Goal: Task Accomplishment & Management: Manage account settings

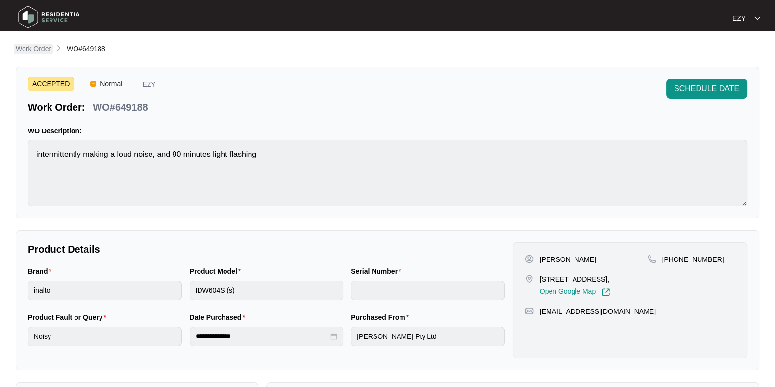
click at [38, 45] on p "Work Order" at bounding box center [33, 49] width 35 height 10
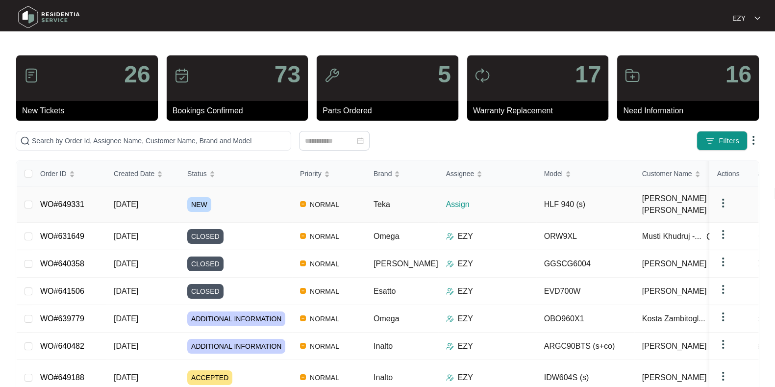
click at [250, 200] on div "NEW" at bounding box center [239, 204] width 105 height 15
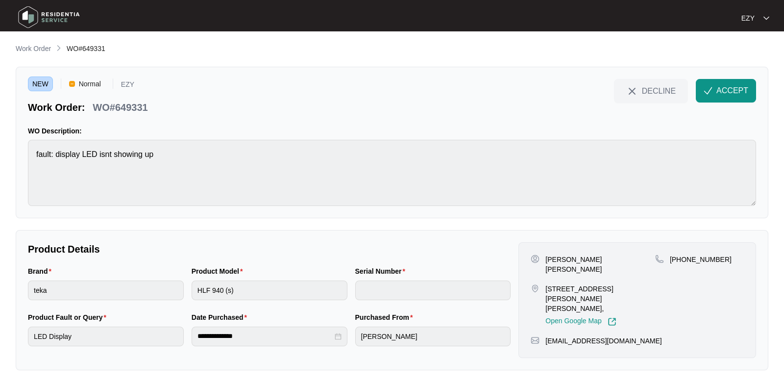
click at [122, 103] on p "WO#649331" at bounding box center [120, 107] width 55 height 14
copy div "WO#649331 DECLINE ACCEPT"
click at [269, 300] on div "Product Model HLF 940 (s)" at bounding box center [270, 289] width 164 height 46
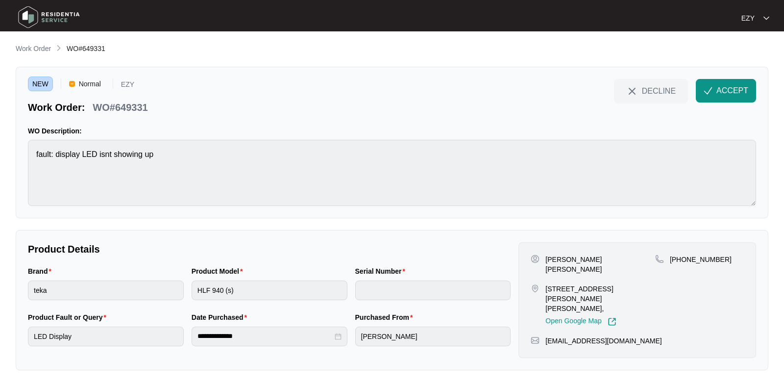
click at [269, 300] on div "Product Model HLF 940 (s)" at bounding box center [270, 289] width 164 height 46
click at [557, 251] on div "[PERSON_NAME] [PERSON_NAME] [STREET_ADDRESS][PERSON_NAME][PERSON_NAME], Open Go…" at bounding box center [638, 300] width 238 height 116
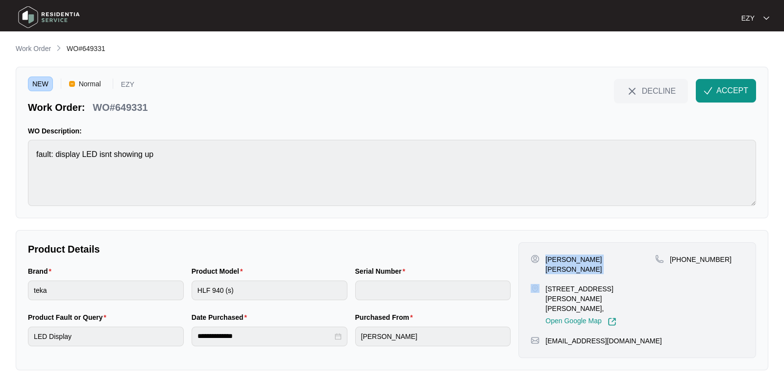
copy p "[PERSON_NAME] [PERSON_NAME]"
click at [561, 284] on p "[STREET_ADDRESS][PERSON_NAME][PERSON_NAME]," at bounding box center [601, 298] width 110 height 29
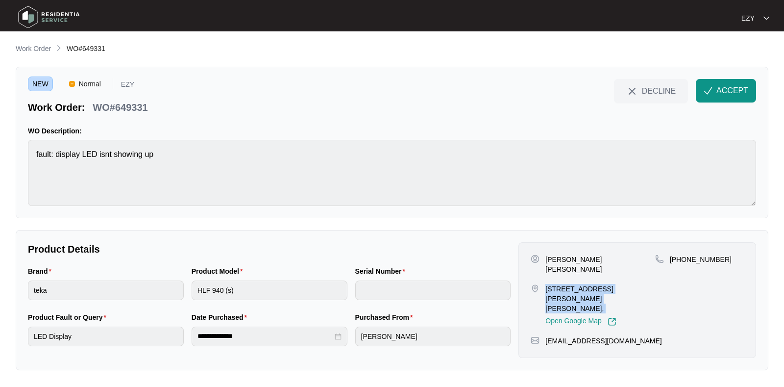
click at [561, 284] on p "[STREET_ADDRESS][PERSON_NAME][PERSON_NAME]," at bounding box center [601, 298] width 110 height 29
copy p "[STREET_ADDRESS][PERSON_NAME][PERSON_NAME],"
click at [561, 284] on p "[STREET_ADDRESS][PERSON_NAME][PERSON_NAME]," at bounding box center [601, 298] width 110 height 29
drag, startPoint x: 723, startPoint y: 254, endPoint x: 681, endPoint y: 263, distance: 42.7
click at [681, 263] on div "[PHONE_NUMBER]" at bounding box center [699, 259] width 89 height 10
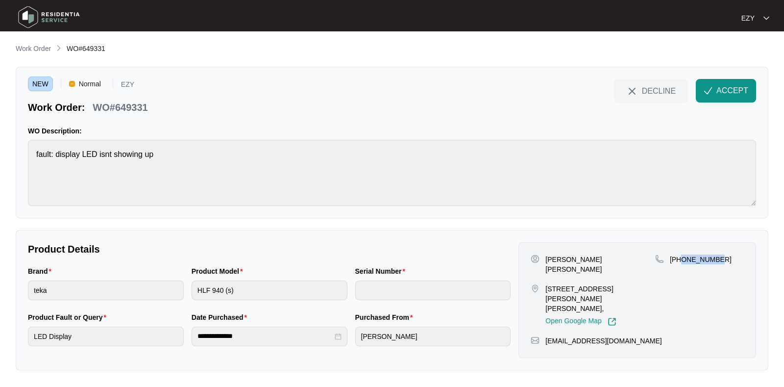
copy p "403563160"
click at [720, 96] on span "ACCEPT" at bounding box center [733, 91] width 32 height 12
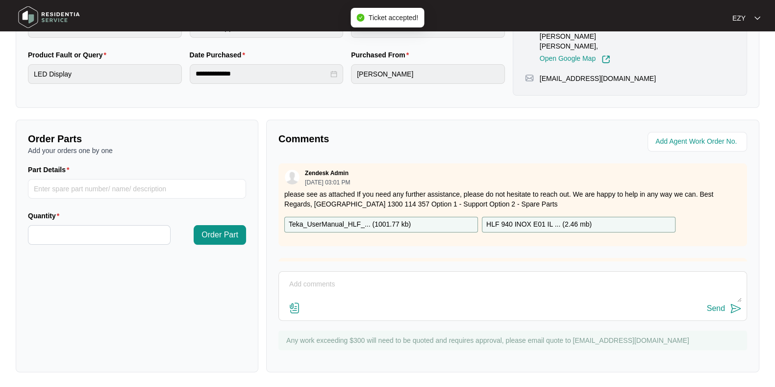
scroll to position [110, 0]
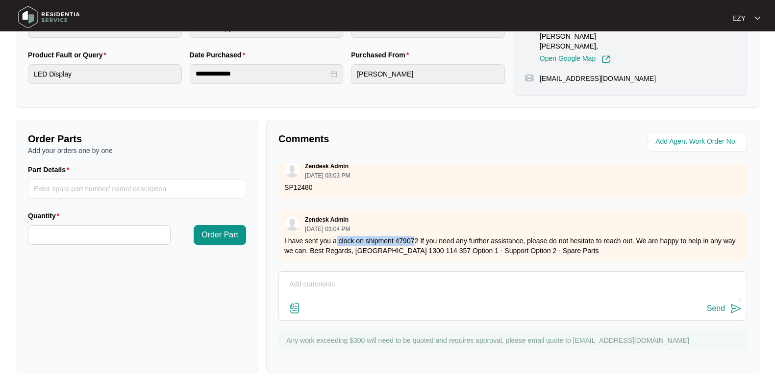
drag, startPoint x: 336, startPoint y: 227, endPoint x: 416, endPoint y: 231, distance: 80.0
click at [416, 236] on p "I have sent you a clock on shipment 479072 If you need any further assistance, …" at bounding box center [512, 246] width 457 height 20
click at [417, 236] on p "I have sent you a clock on shipment 479072 If you need any further assistance, …" at bounding box center [512, 246] width 457 height 20
drag, startPoint x: 417, startPoint y: 231, endPoint x: 337, endPoint y: 229, distance: 79.9
click at [337, 236] on p "I have sent you a clock on shipment 479072 If you need any further assistance, …" at bounding box center [512, 246] width 457 height 20
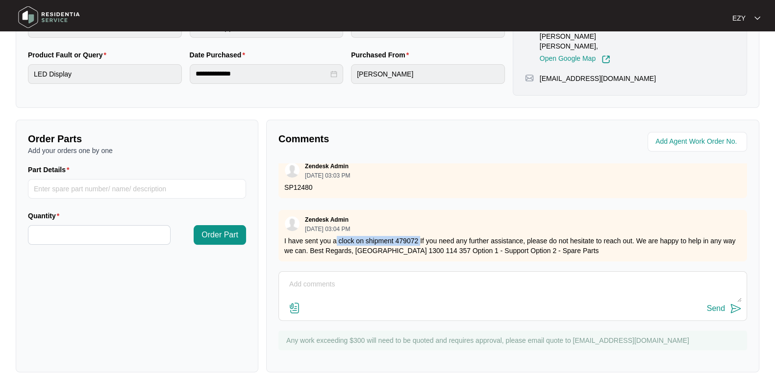
copy p "clock on shipment 479072"
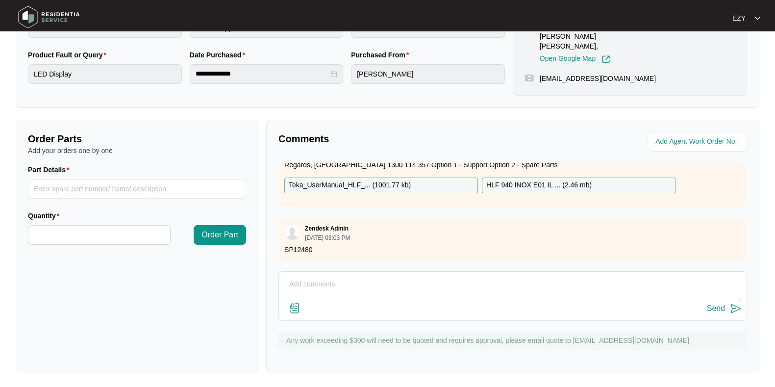
scroll to position [17, 0]
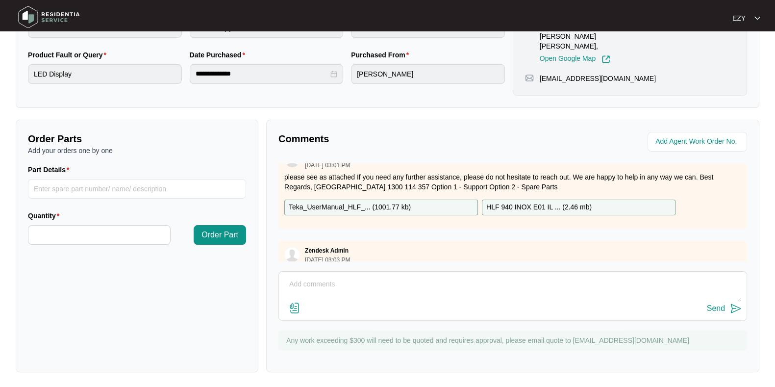
click at [377, 202] on p "Teka_UserManual_HLF_... ( 1001.77 kb )" at bounding box center [350, 207] width 122 height 11
click at [509, 206] on p "HLF 940 INOX E01 IL ... ( 2.46 mb )" at bounding box center [538, 207] width 105 height 11
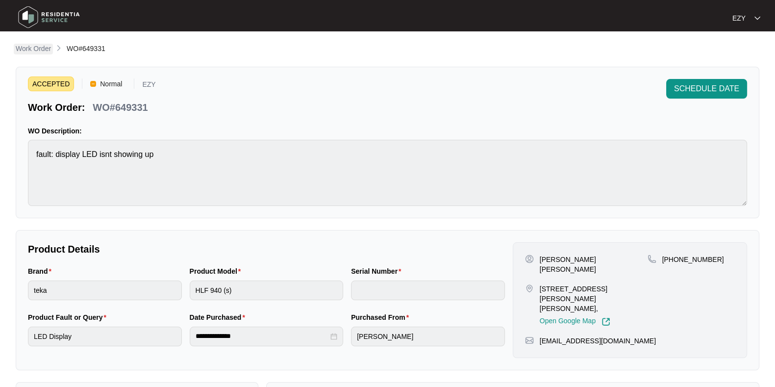
click at [27, 48] on p "Work Order" at bounding box center [33, 49] width 35 height 10
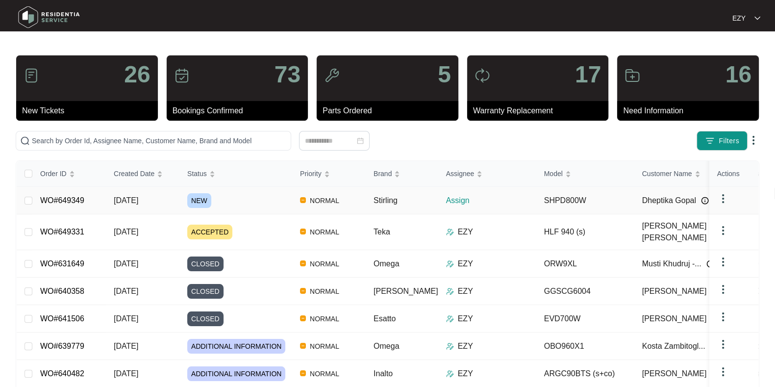
click at [244, 195] on div "NEW" at bounding box center [239, 200] width 105 height 15
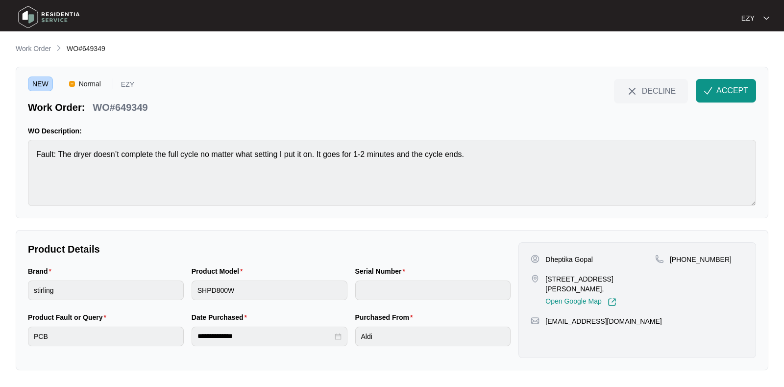
click at [137, 106] on p "WO#649349" at bounding box center [120, 107] width 55 height 14
copy div "WO#649349 DECLINE ACCEPT"
click at [561, 257] on p "Dheptika Gopal" at bounding box center [570, 259] width 48 height 10
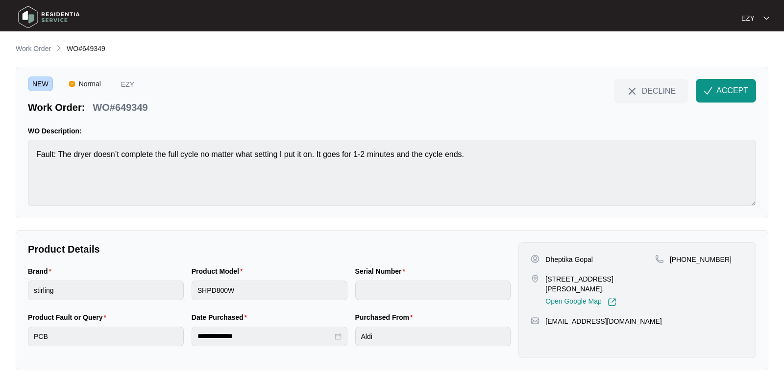
click at [561, 257] on p "Dheptika Gopal" at bounding box center [570, 259] width 48 height 10
copy p "Dheptika Gopal"
click at [570, 274] on p "[STREET_ADDRESS][PERSON_NAME]," at bounding box center [601, 284] width 110 height 20
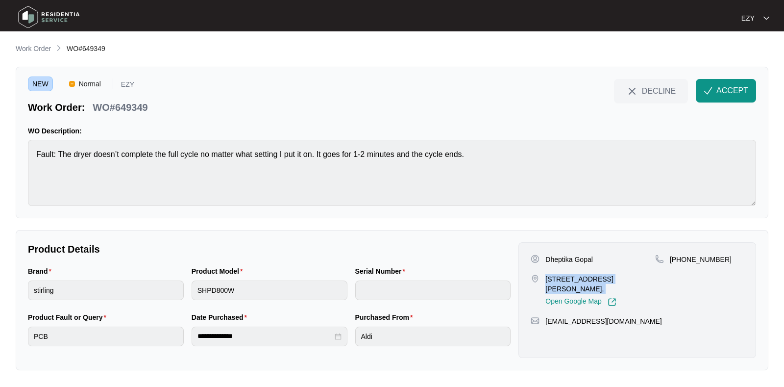
click at [570, 274] on p "[STREET_ADDRESS][PERSON_NAME]," at bounding box center [601, 284] width 110 height 20
copy p "[STREET_ADDRESS][PERSON_NAME],"
drag, startPoint x: 748, startPoint y: 260, endPoint x: 682, endPoint y: 256, distance: 65.8
click at [682, 256] on div "Dheptika Gopal [STREET_ADDRESS][PERSON_NAME], Open Google Map [PHONE_NUMBER] [E…" at bounding box center [638, 300] width 238 height 116
copy p "406421512"
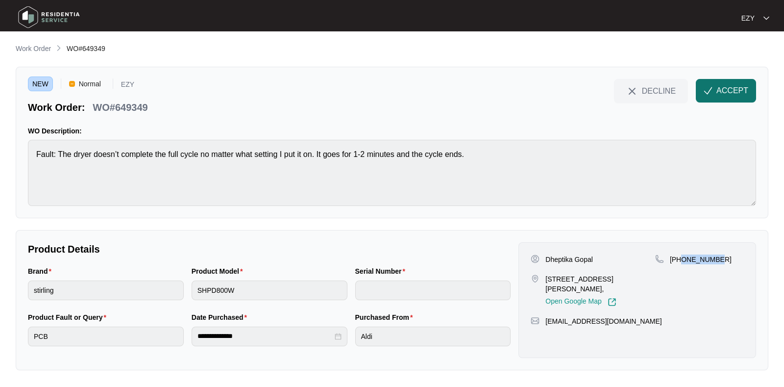
click at [721, 94] on span "ACCEPT" at bounding box center [733, 91] width 32 height 12
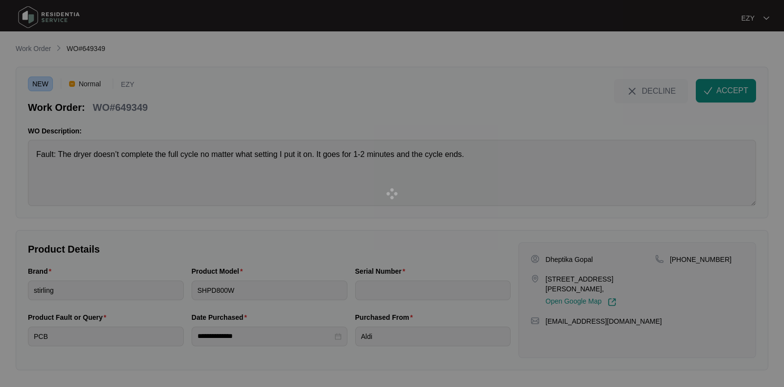
click at [466, 147] on div at bounding box center [392, 193] width 784 height 387
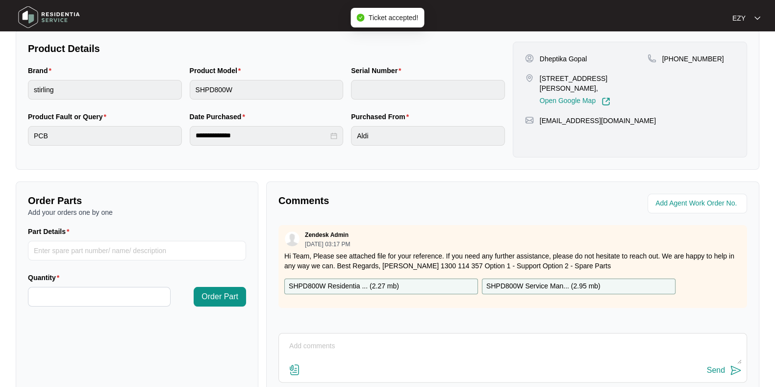
scroll to position [262, 0]
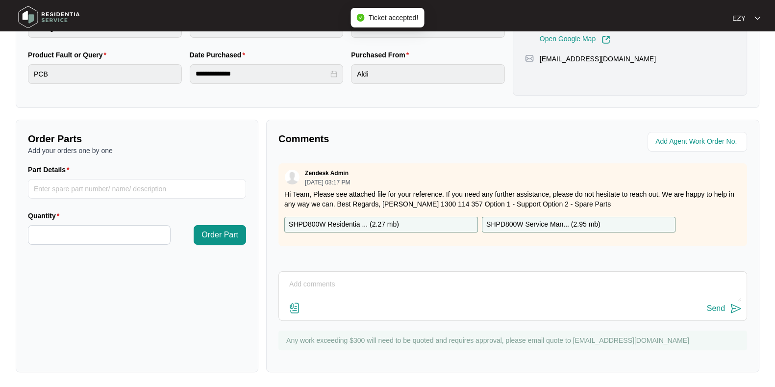
click at [422, 226] on div "SHPD800W Residentia ... ( 2.27 mb )" at bounding box center [381, 225] width 194 height 16
click at [537, 225] on p "SHPD800W Service Man... ( 2.95 mb )" at bounding box center [543, 224] width 114 height 11
click at [395, 224] on p "SHPD800W Residentia ... ( 2.27 mb )" at bounding box center [344, 224] width 110 height 11
